Goal: Use online tool/utility: Utilize a website feature to perform a specific function

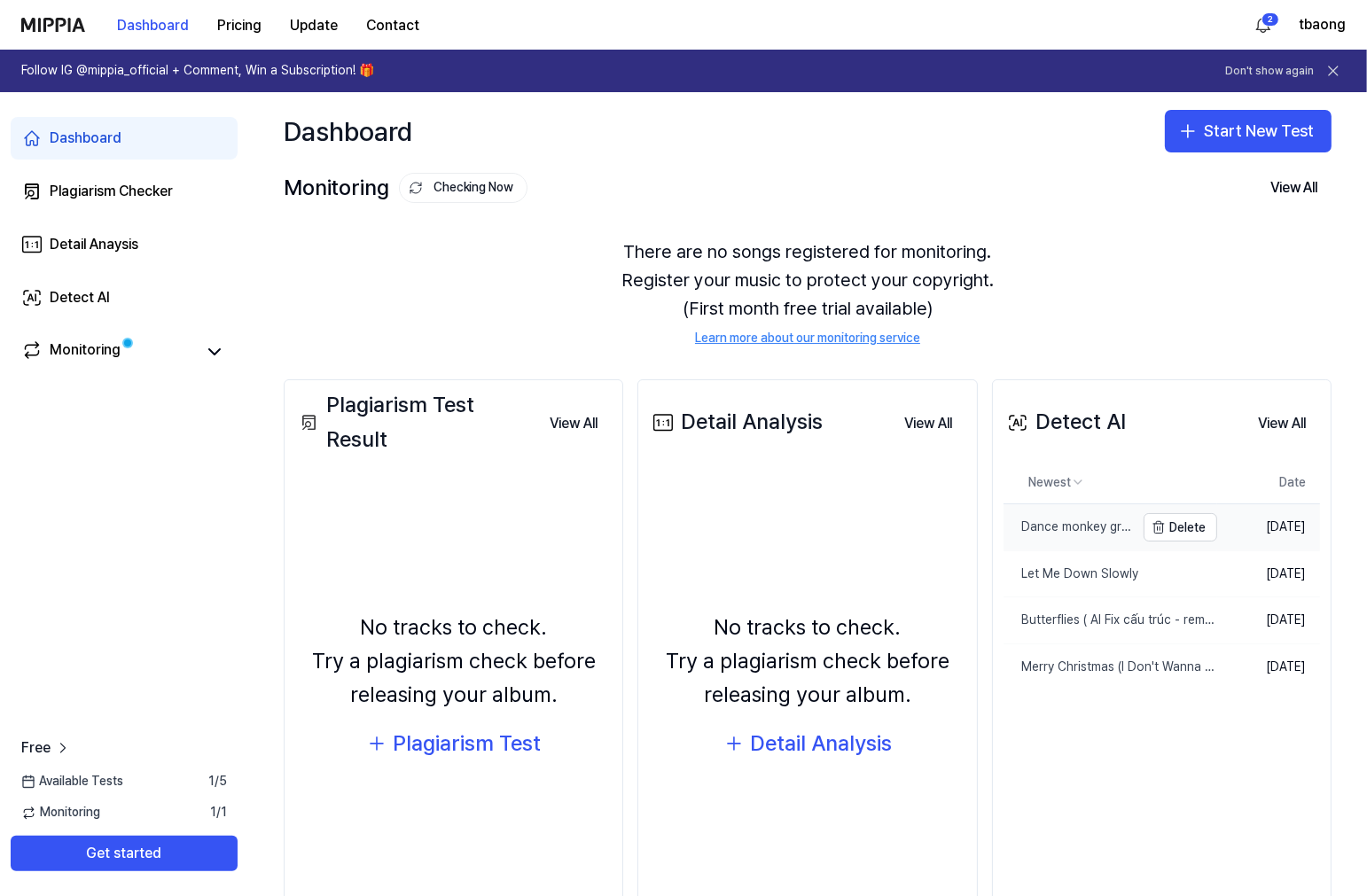
click at [1069, 533] on div "Dance monkey grandeur" at bounding box center [1069, 527] width 131 height 18
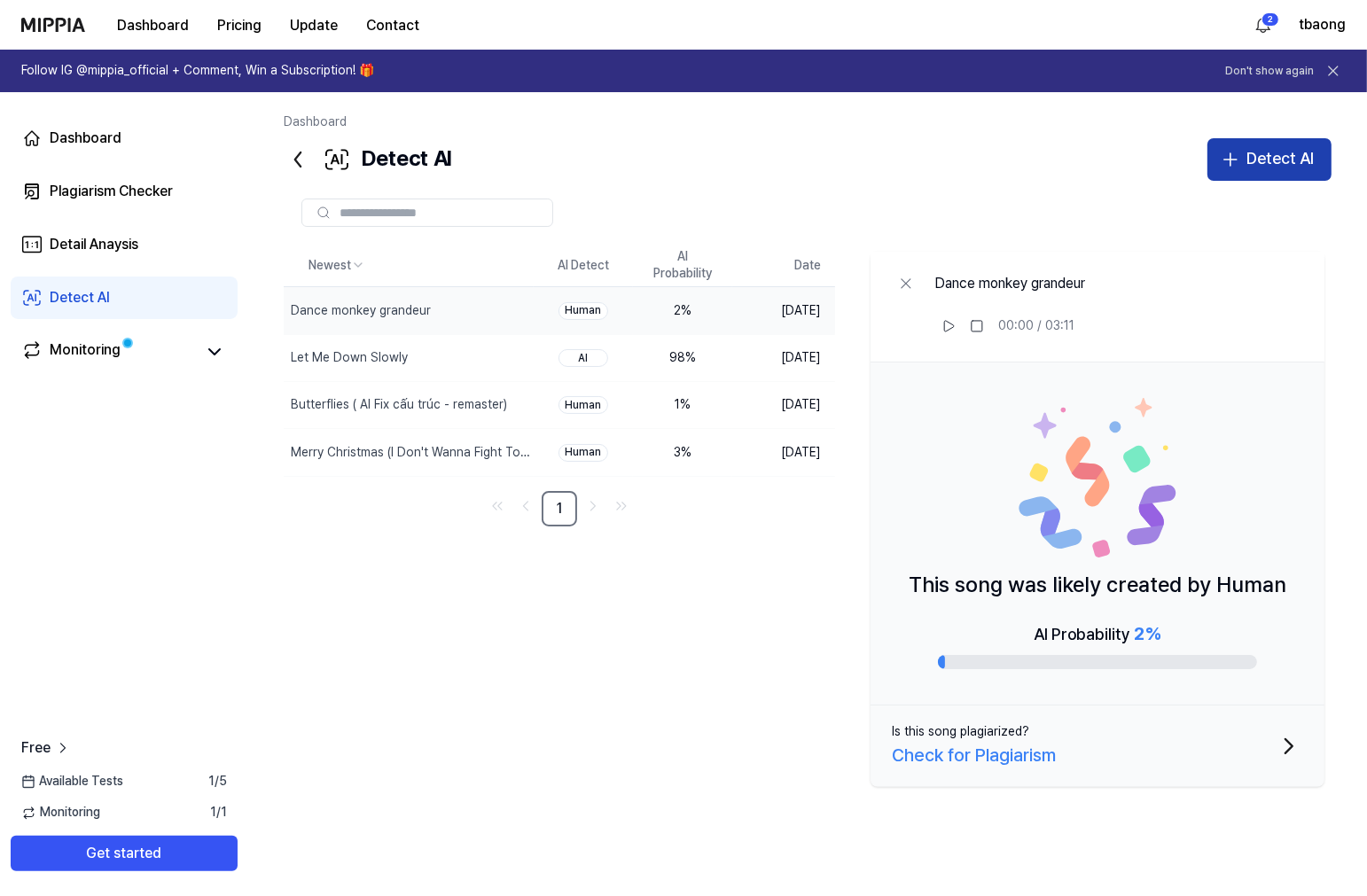
click at [1289, 140] on button "Detect AI" at bounding box center [1270, 159] width 124 height 42
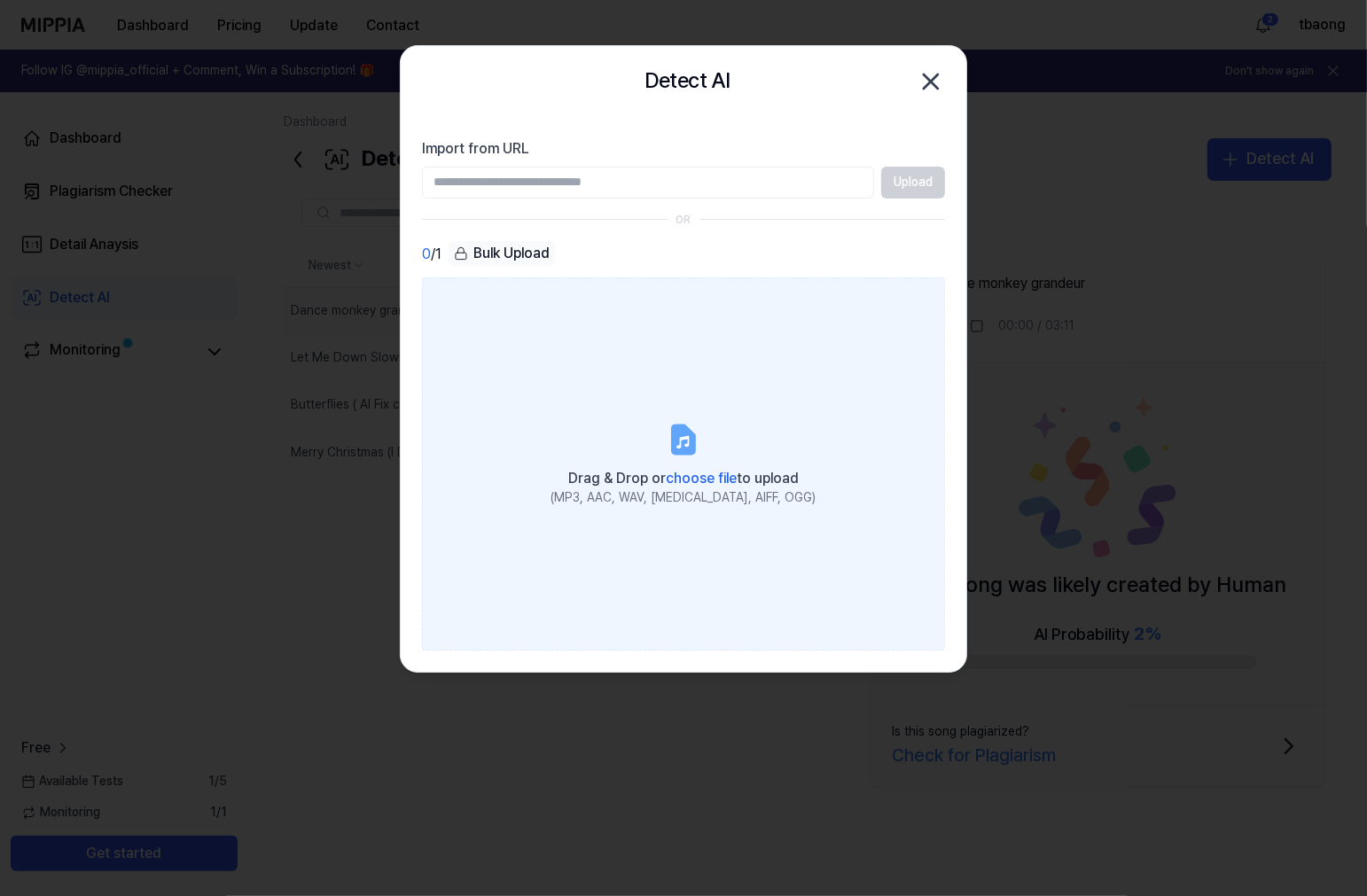
click at [643, 372] on label "Drag & Drop or choose file to upload (MP3, AAC, WAV, FLAC, AIFF, OGG)" at bounding box center [683, 463] width 523 height 372
click at [0, 0] on input "Drag & Drop or choose file to upload (MP3, AAC, WAV, FLAC, AIFF, OGG)" at bounding box center [0, 0] width 0 height 0
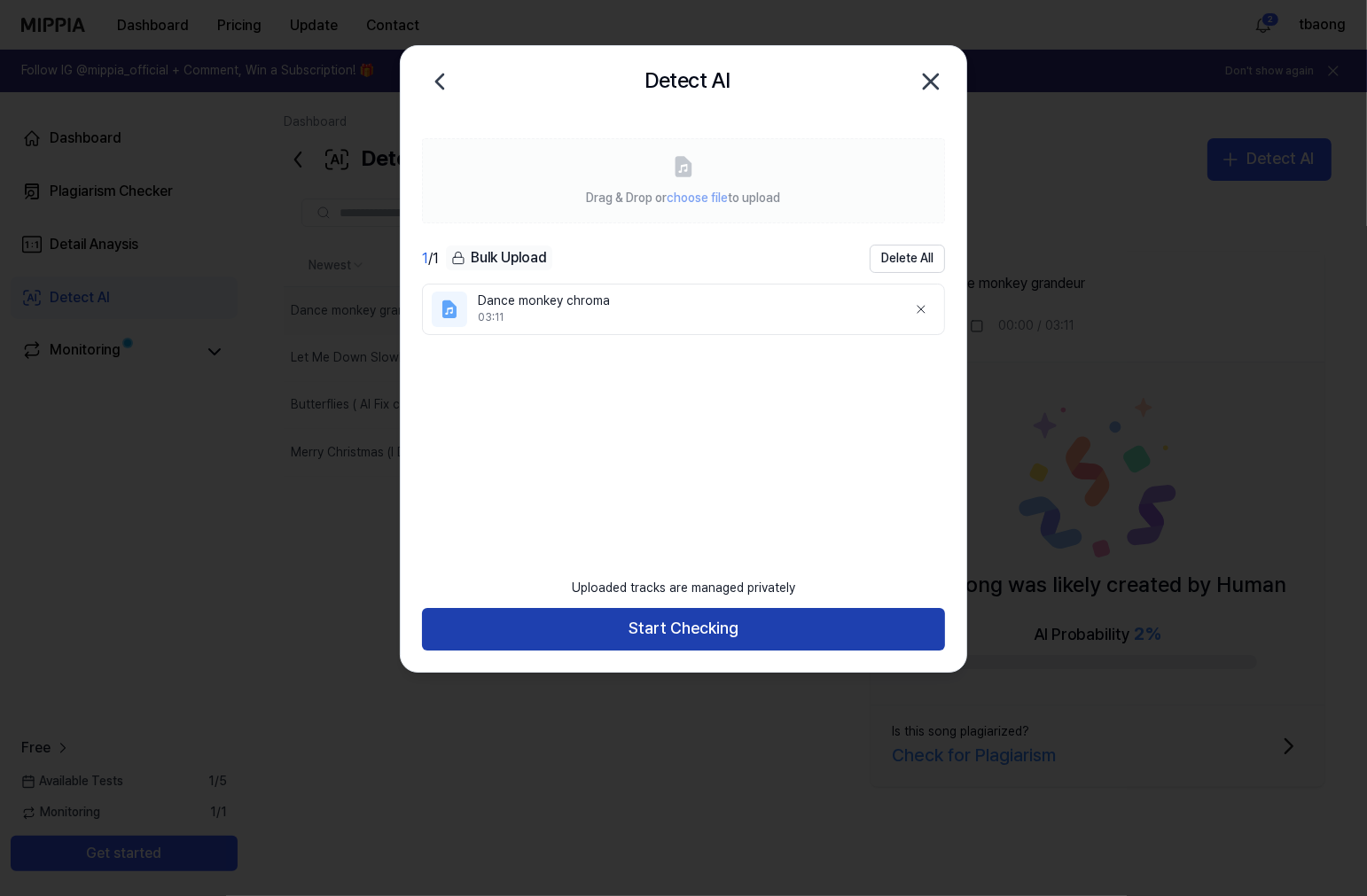
click at [799, 618] on button "Start Checking" at bounding box center [683, 629] width 523 height 42
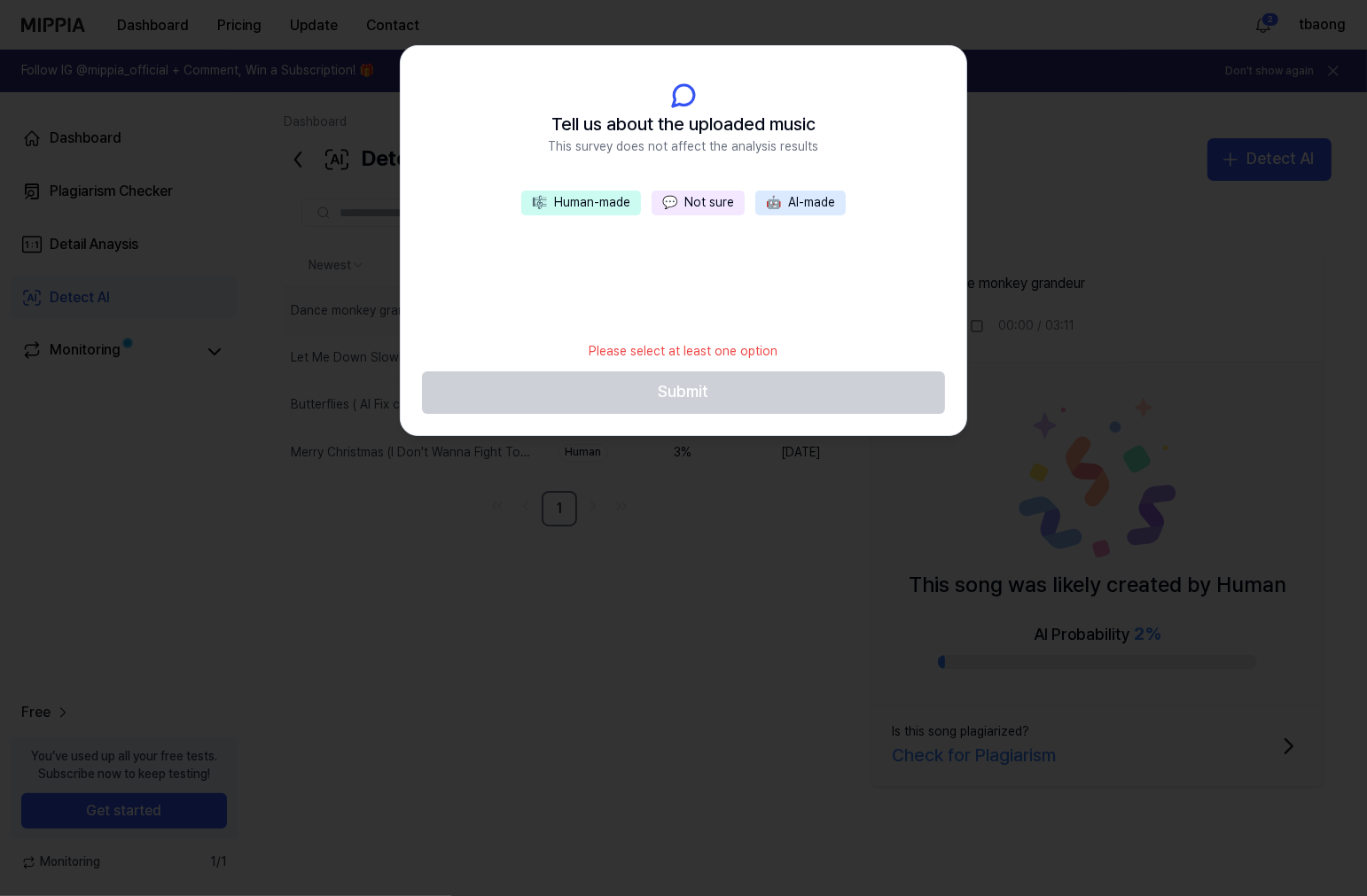
click at [713, 210] on button "💬 Not sure" at bounding box center [697, 203] width 93 height 25
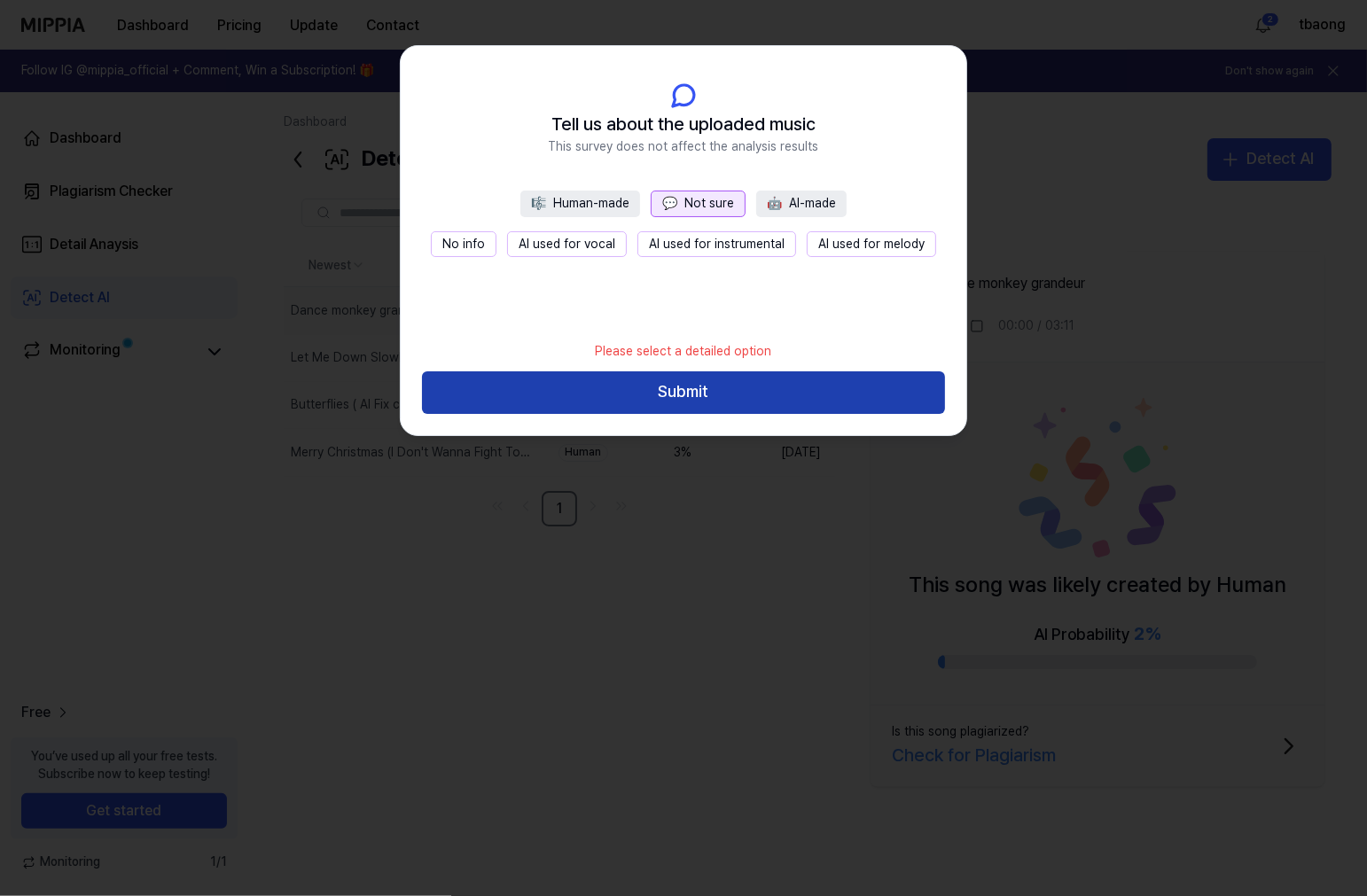
click at [705, 396] on button "Submit" at bounding box center [683, 392] width 523 height 42
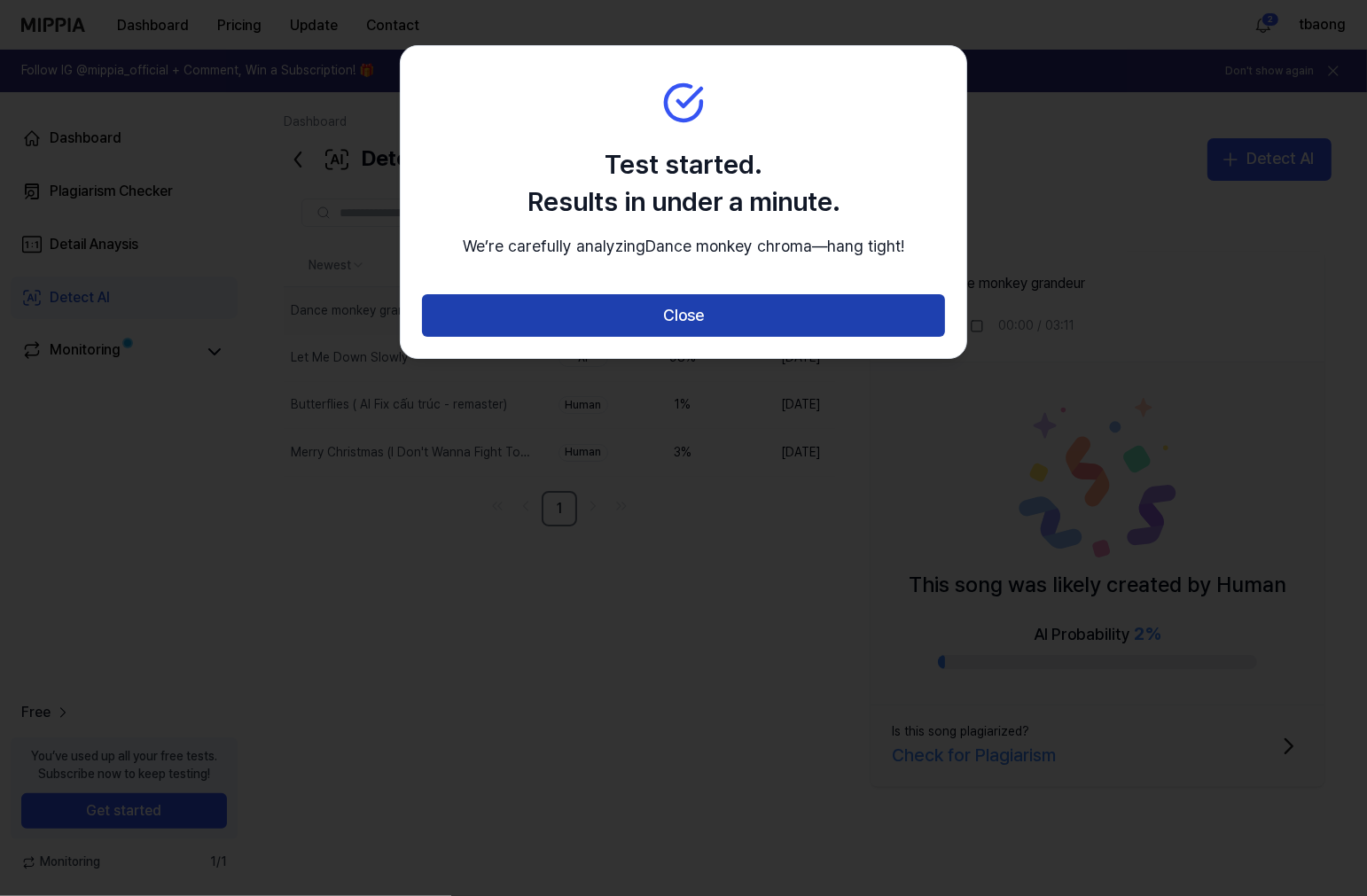
click at [712, 336] on button "Close" at bounding box center [683, 315] width 523 height 42
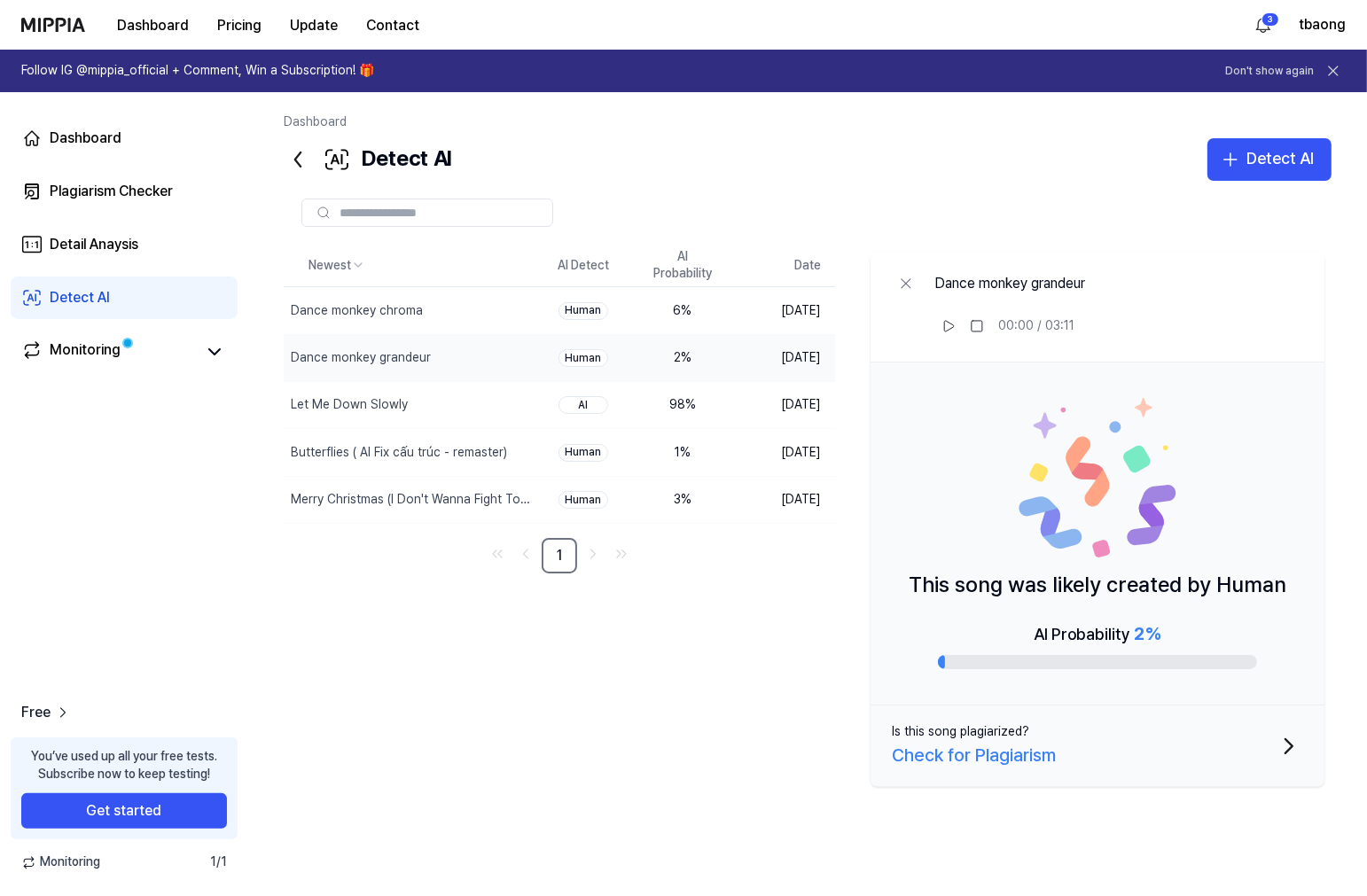
click at [674, 175] on div "Detect AI Detect AI" at bounding box center [807, 159] width 1048 height 42
click at [393, 321] on div "Dance monkey chroma" at bounding box center [368, 309] width 169 height 46
click at [900, 192] on div at bounding box center [807, 212] width 1048 height 64
click at [417, 694] on div "Newest AI Detect AI Probability Date Dance monkey chroma Delete Human 6 % [DATE…" at bounding box center [807, 535] width 1048 height 582
